Goal: Task Accomplishment & Management: Use online tool/utility

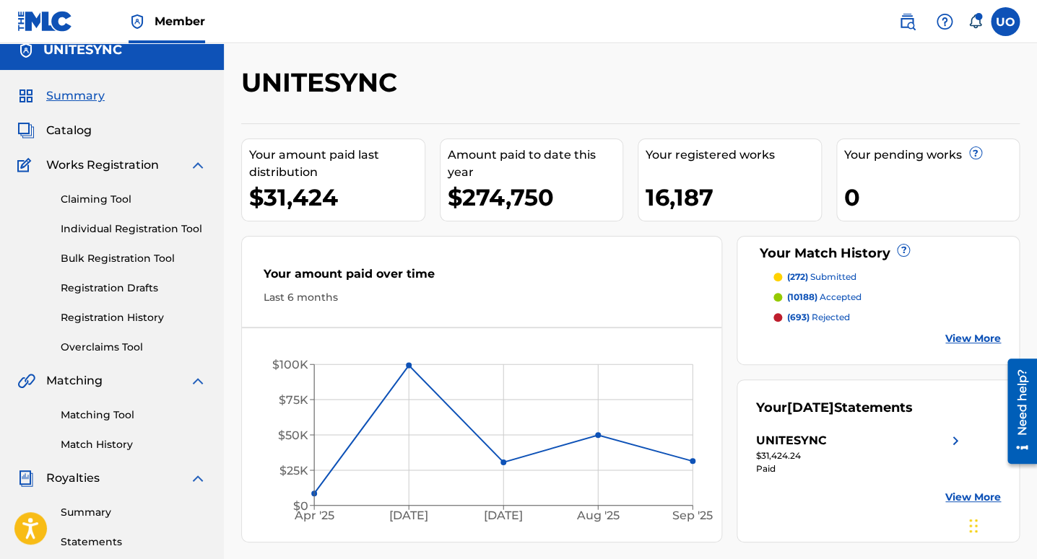
scroll to position [12, 0]
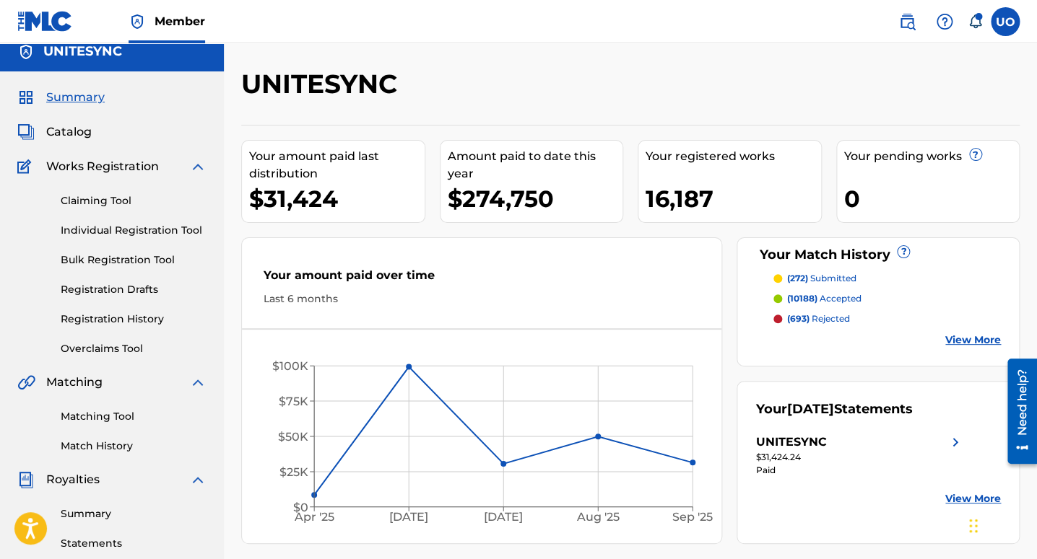
click at [82, 351] on link "Overclaims Tool" at bounding box center [134, 348] width 146 height 15
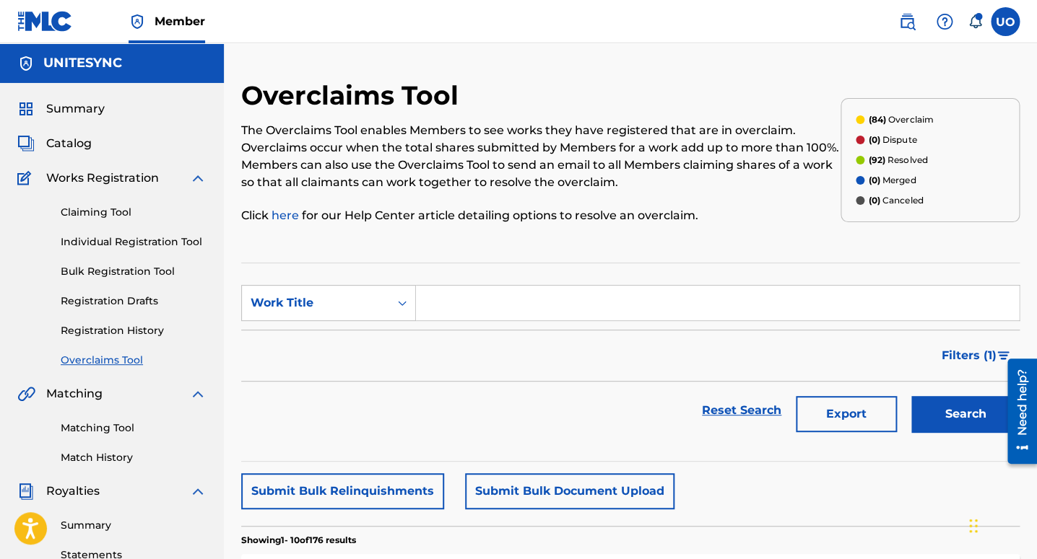
click at [326, 200] on div "The Overclaims Tool enables Members to see works they have registered that are …" at bounding box center [540, 173] width 599 height 102
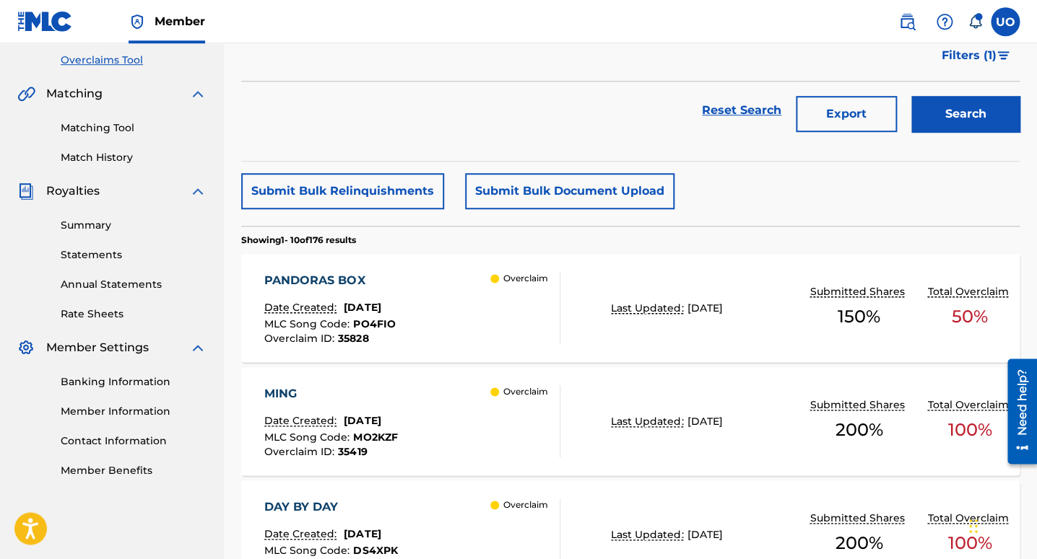
scroll to position [312, 0]
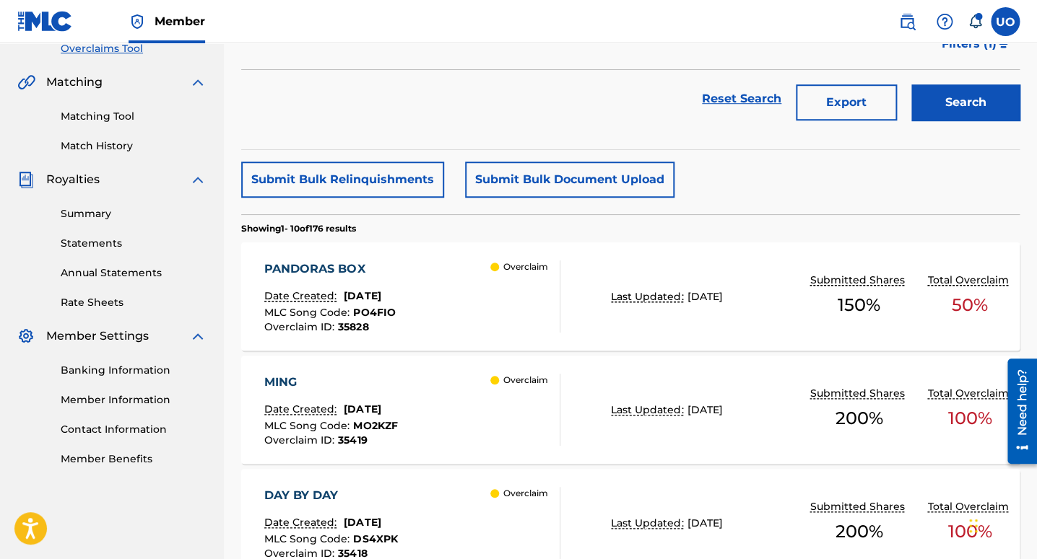
click at [322, 269] on div "PANDORAS BOX" at bounding box center [329, 269] width 131 height 17
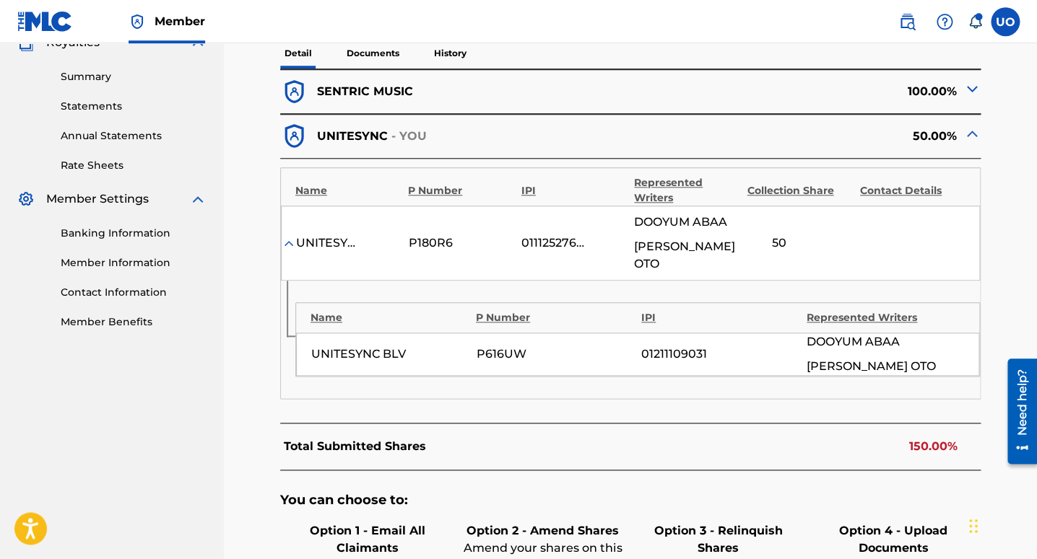
scroll to position [427, 0]
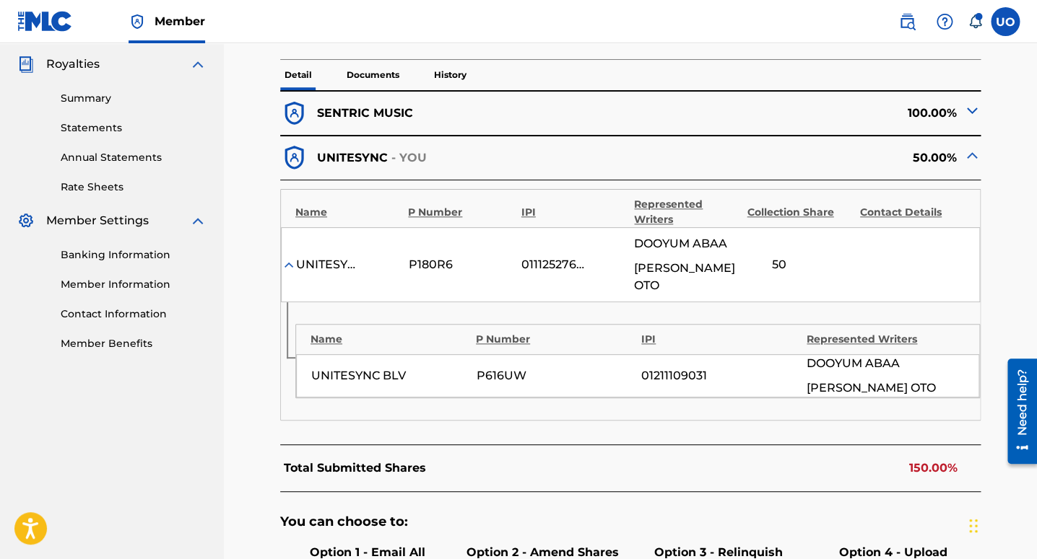
click at [498, 108] on div "SENTRIC MUSIC" at bounding box center [455, 114] width 350 height 28
click at [971, 113] on img at bounding box center [971, 110] width 17 height 17
